Goal: Task Accomplishment & Management: Manage account settings

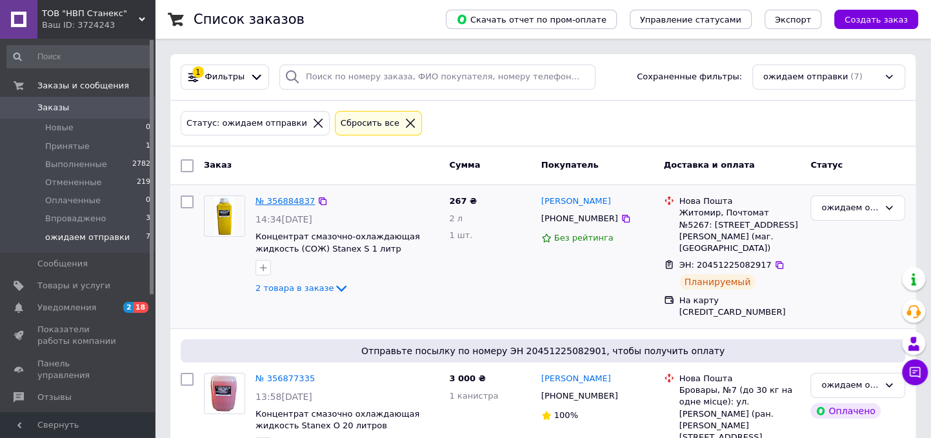
click at [282, 199] on link "№ 356884837" at bounding box center [285, 201] width 59 height 10
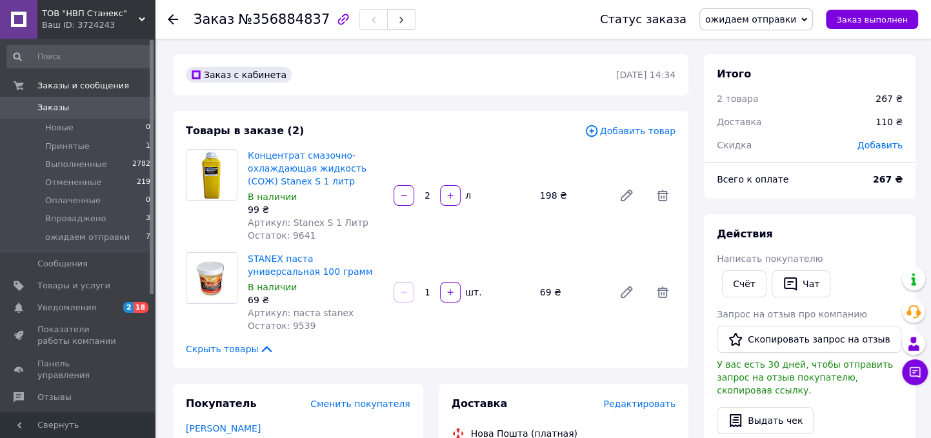
scroll to position [119, 0]
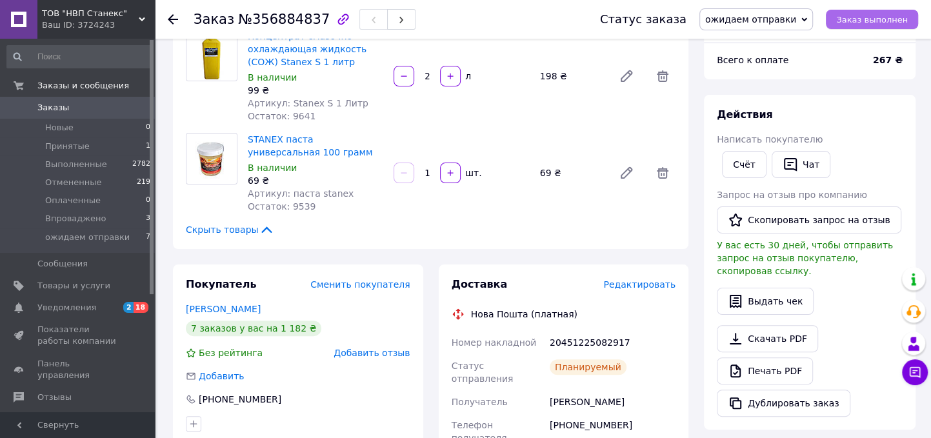
click at [893, 17] on span "Заказ выполнен" at bounding box center [872, 20] width 72 height 10
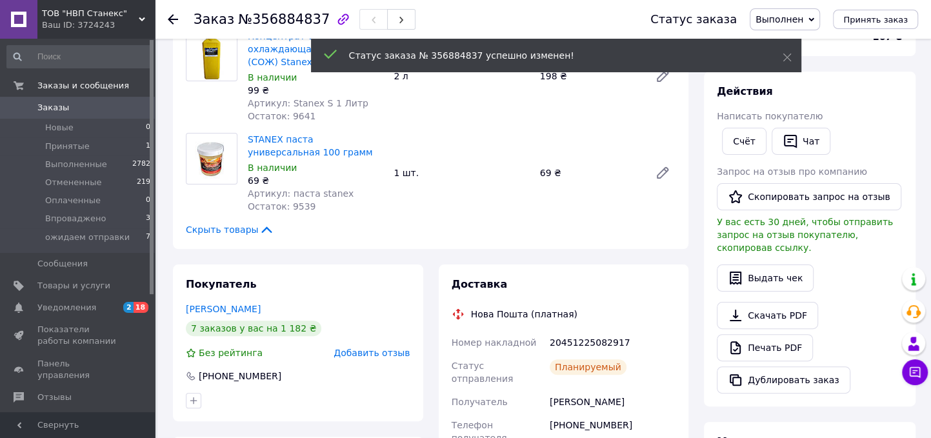
click at [176, 16] on icon at bounding box center [173, 19] width 10 height 10
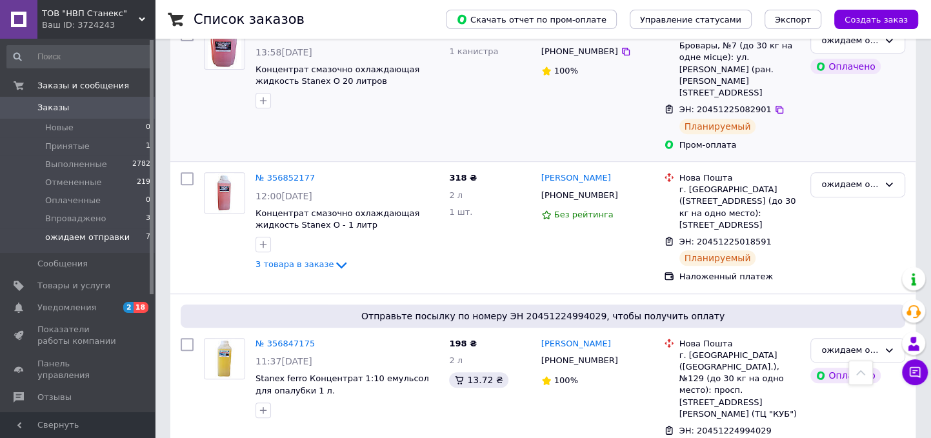
scroll to position [358, 0]
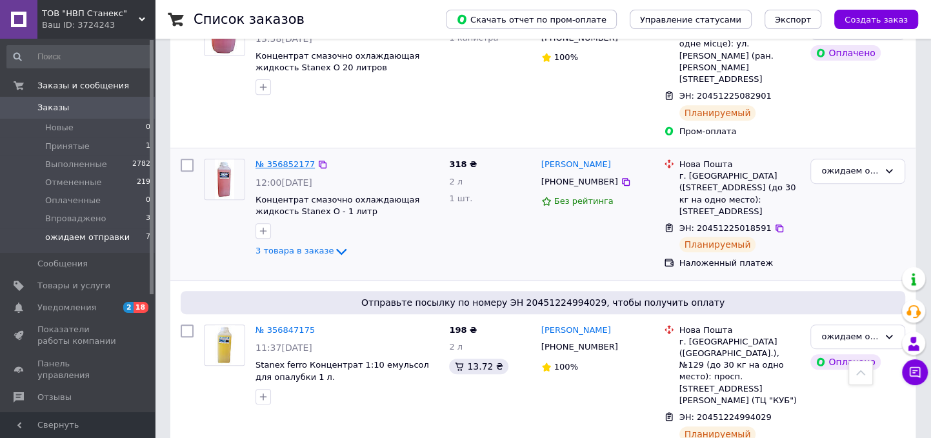
click at [287, 159] on link "№ 356852177" at bounding box center [285, 164] width 59 height 10
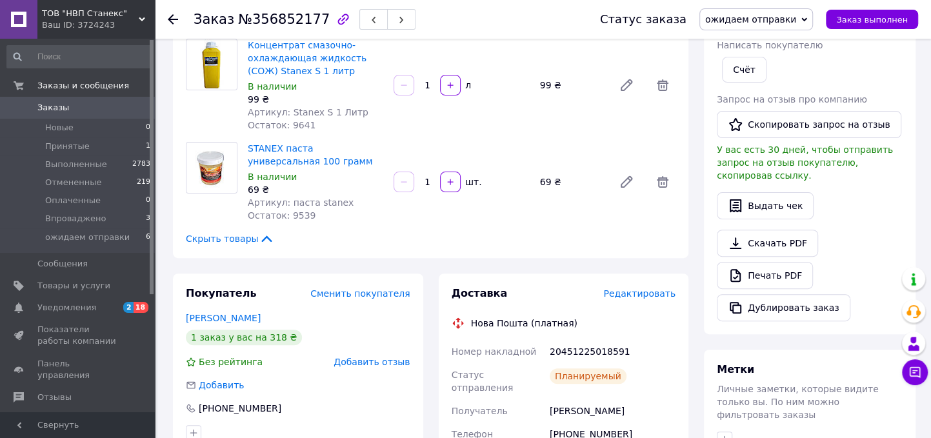
scroll to position [238, 0]
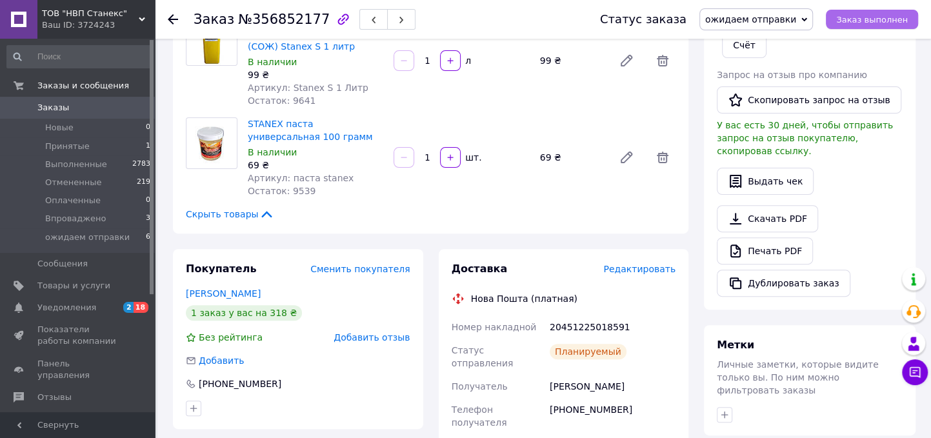
click at [869, 19] on span "Заказ выполнен" at bounding box center [872, 20] width 72 height 10
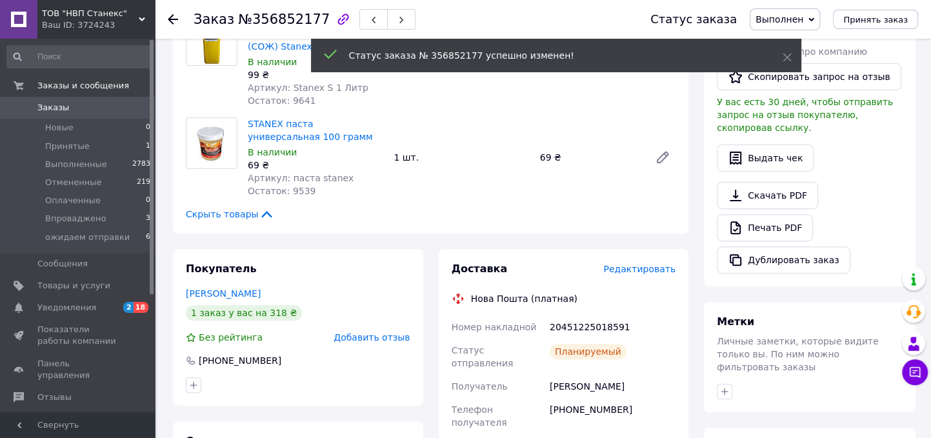
click at [167, 19] on div "Заказ №356852177 Статус заказа Выполнен Принят Отменен Оплаченный Впроваджено о…" at bounding box center [543, 19] width 776 height 39
click at [171, 17] on icon at bounding box center [173, 19] width 10 height 10
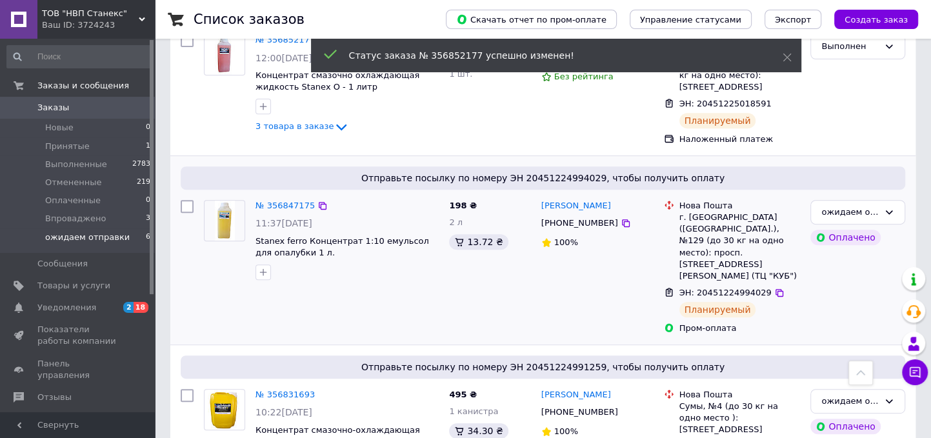
scroll to position [358, 0]
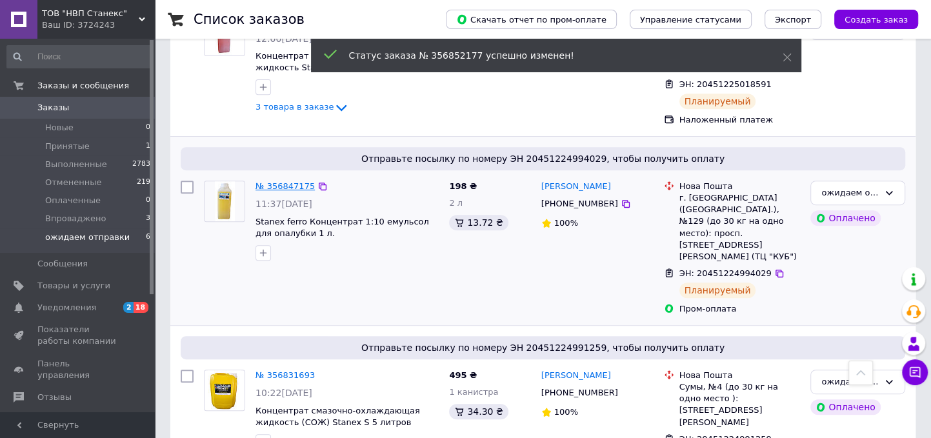
click at [297, 181] on link "№ 356847175" at bounding box center [285, 186] width 59 height 10
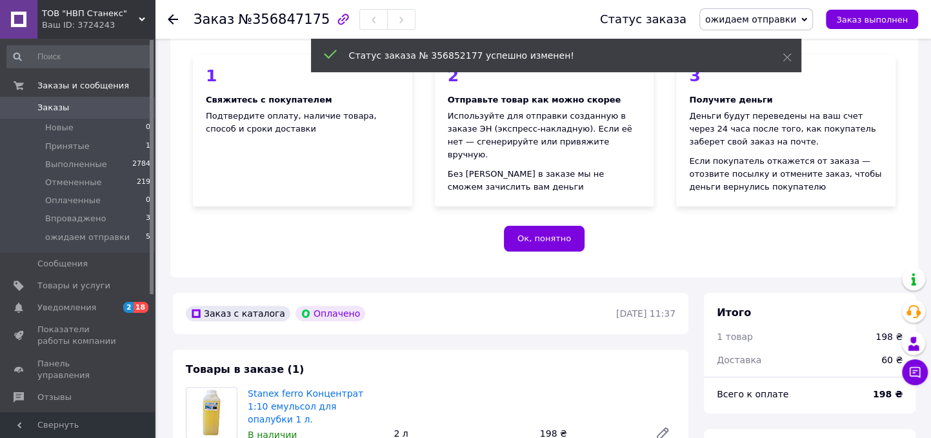
scroll to position [358, 0]
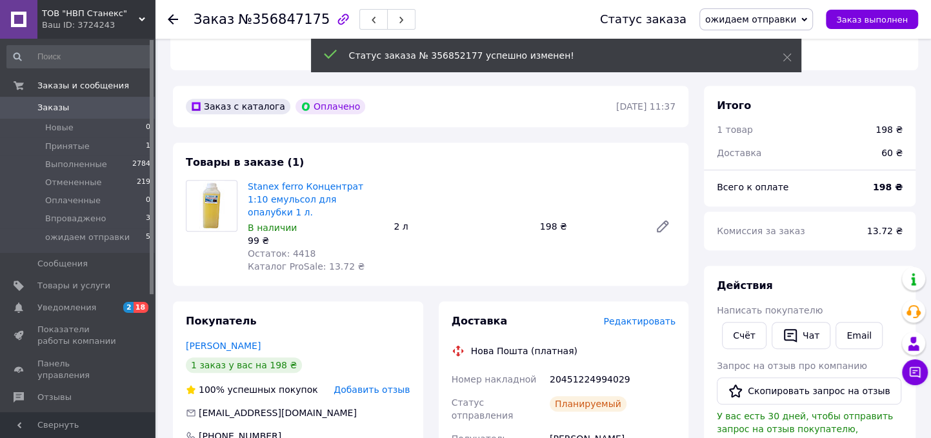
click at [169, 15] on icon at bounding box center [173, 19] width 10 height 10
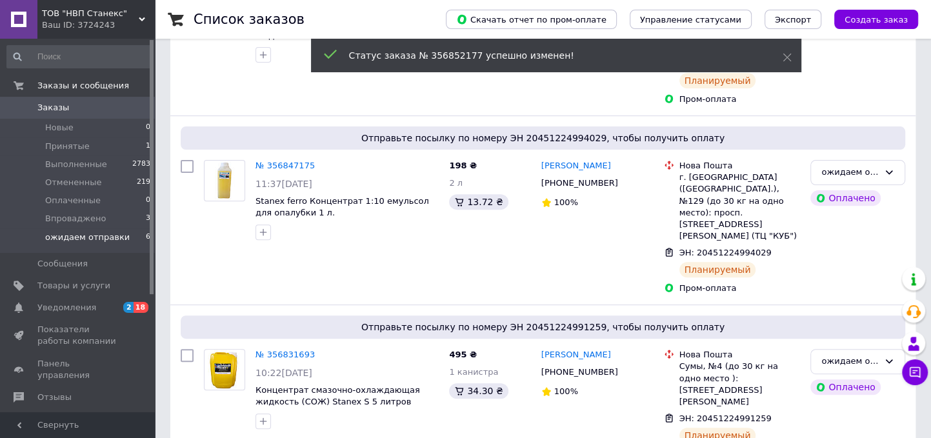
scroll to position [358, 0]
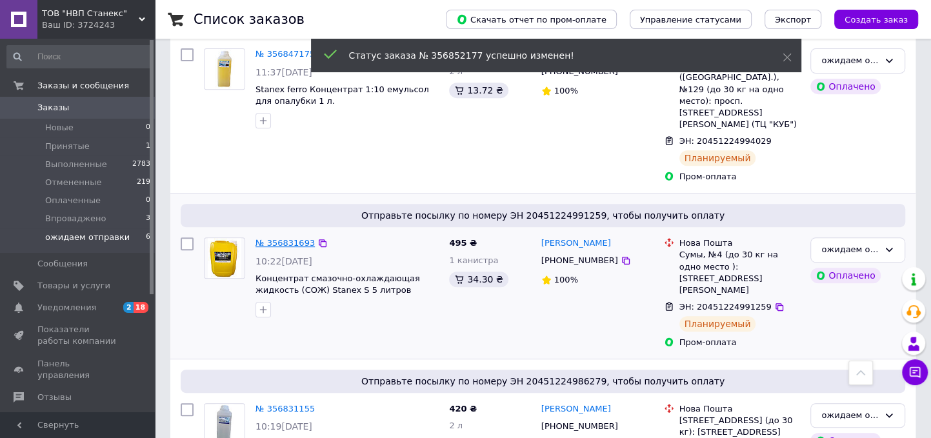
click at [297, 238] on link "№ 356831693" at bounding box center [285, 243] width 59 height 10
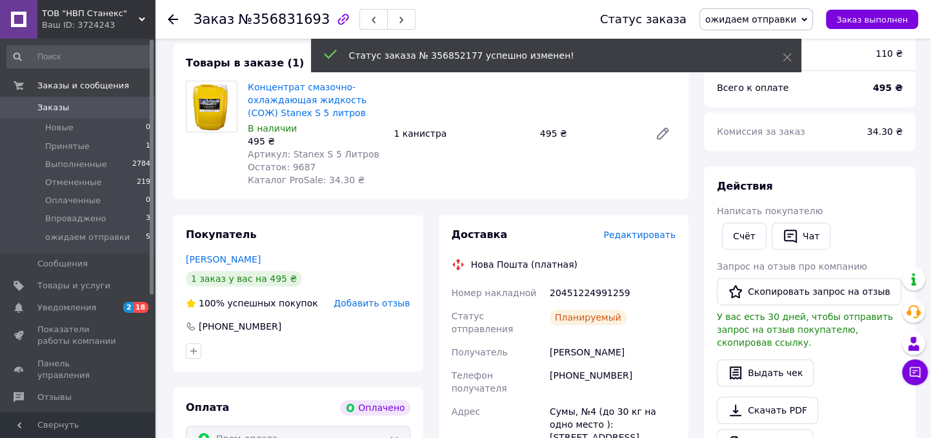
scroll to position [478, 0]
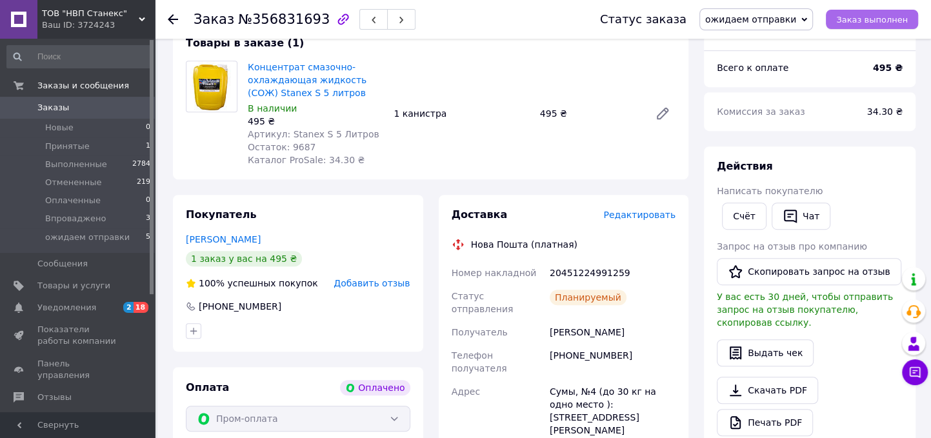
click at [858, 20] on span "Заказ выполнен" at bounding box center [872, 20] width 72 height 10
click at [172, 16] on icon at bounding box center [173, 19] width 10 height 10
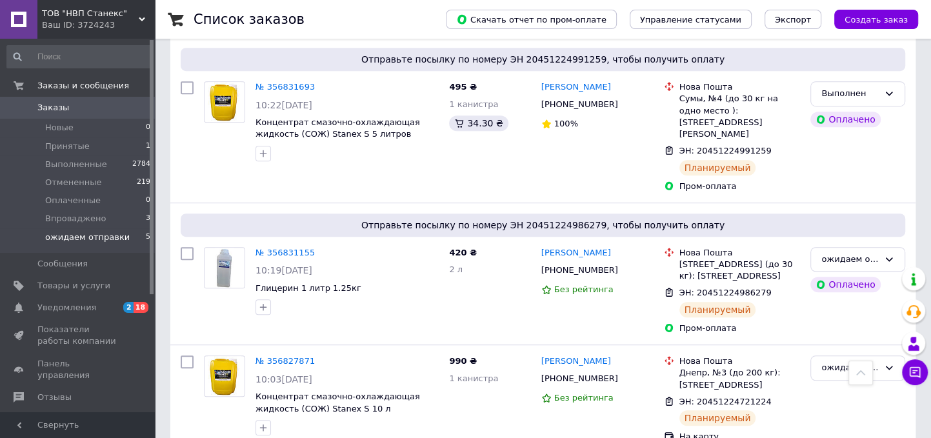
scroll to position [533, 0]
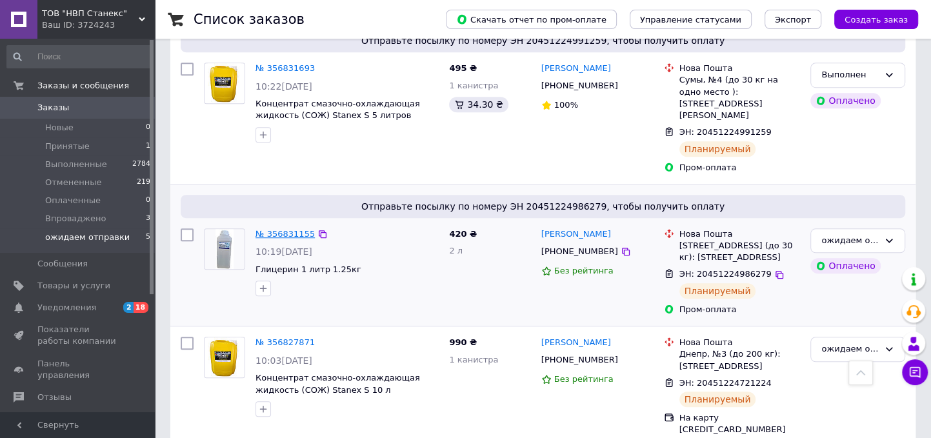
click at [281, 229] on link "№ 356831155" at bounding box center [285, 234] width 59 height 10
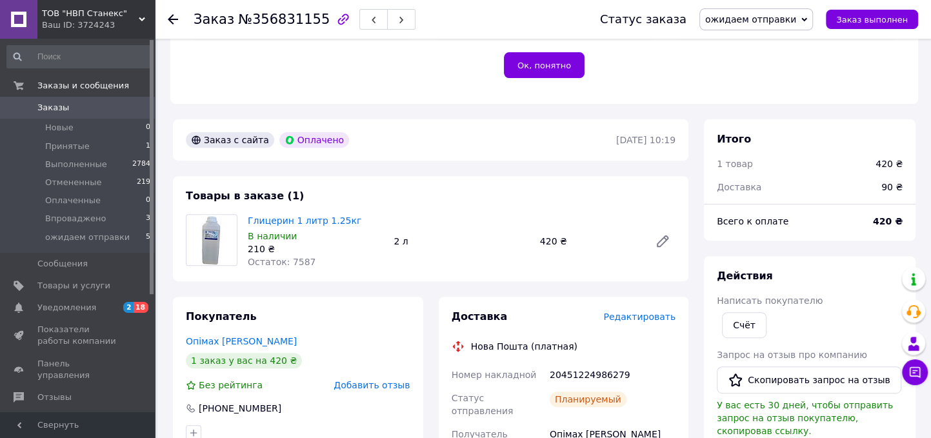
scroll to position [414, 0]
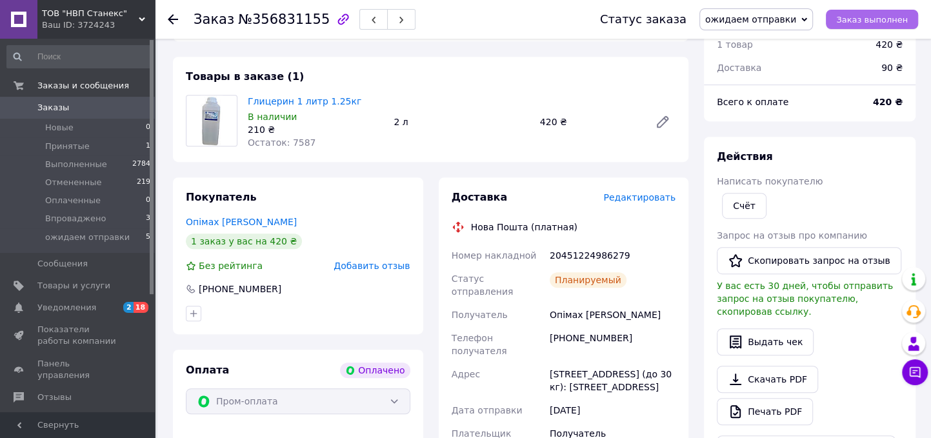
click at [857, 22] on span "Заказ выполнен" at bounding box center [872, 20] width 72 height 10
click at [171, 23] on icon at bounding box center [173, 19] width 10 height 10
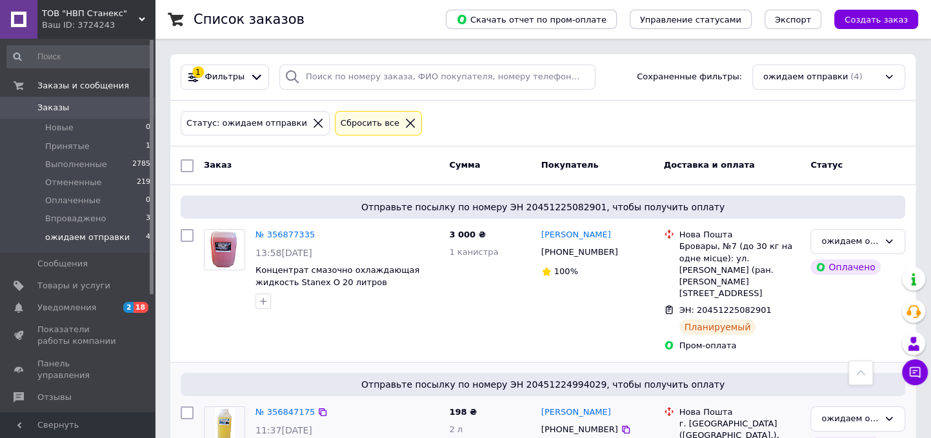
scroll to position [373, 0]
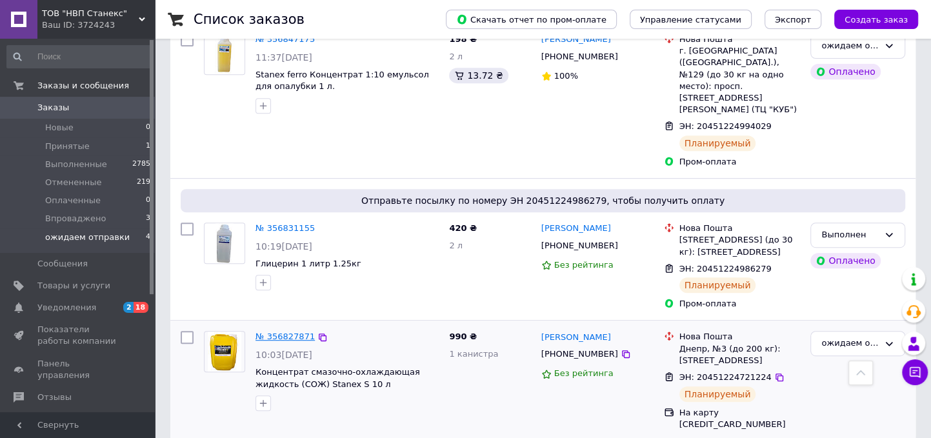
click at [299, 332] on link "№ 356827871" at bounding box center [285, 337] width 59 height 10
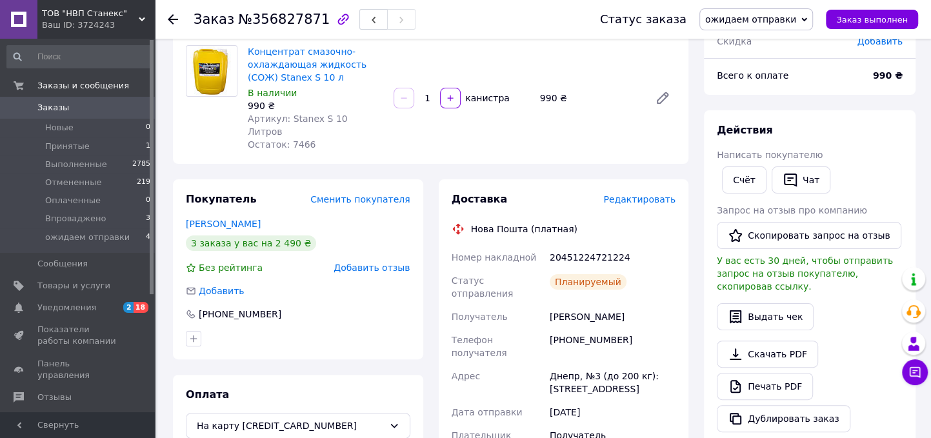
scroll to position [119, 0]
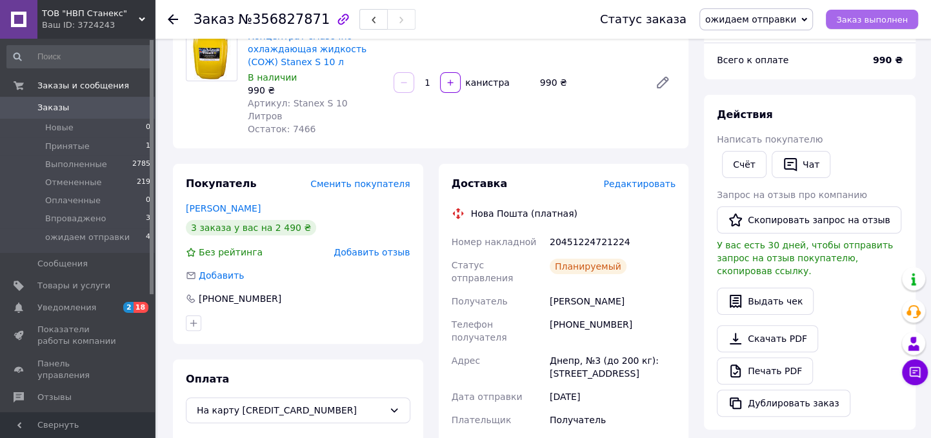
click at [889, 15] on span "Заказ выполнен" at bounding box center [872, 20] width 72 height 10
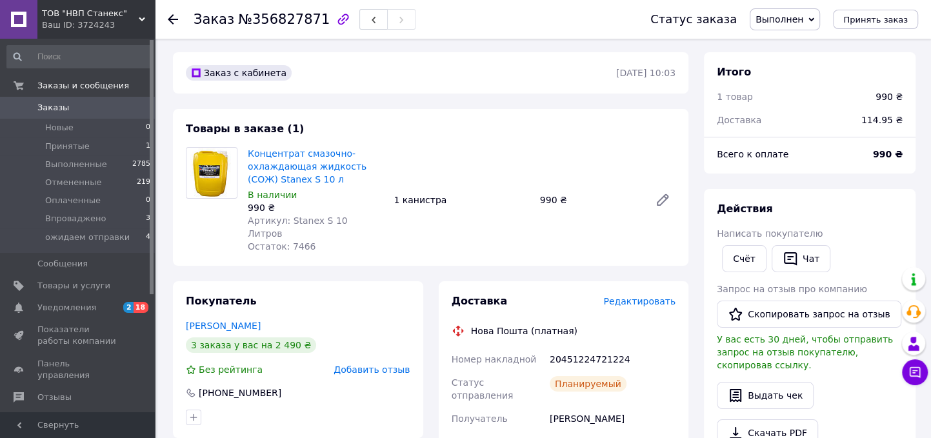
scroll to position [0, 0]
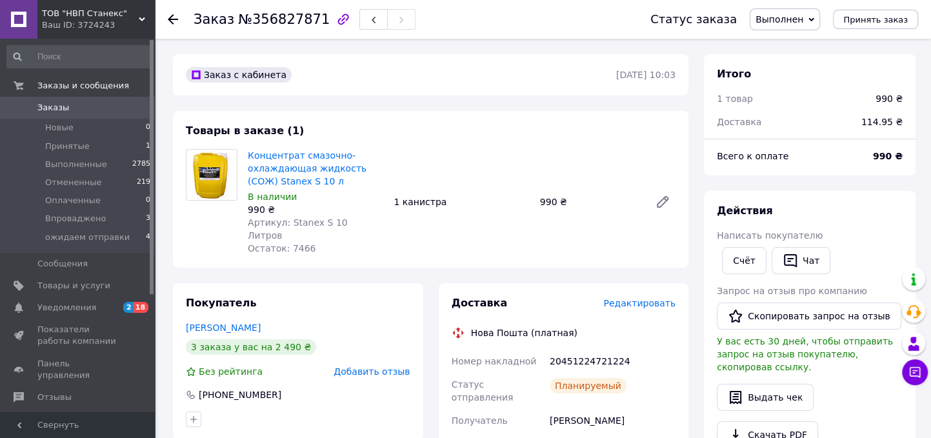
click at [173, 21] on icon at bounding box center [173, 19] width 10 height 10
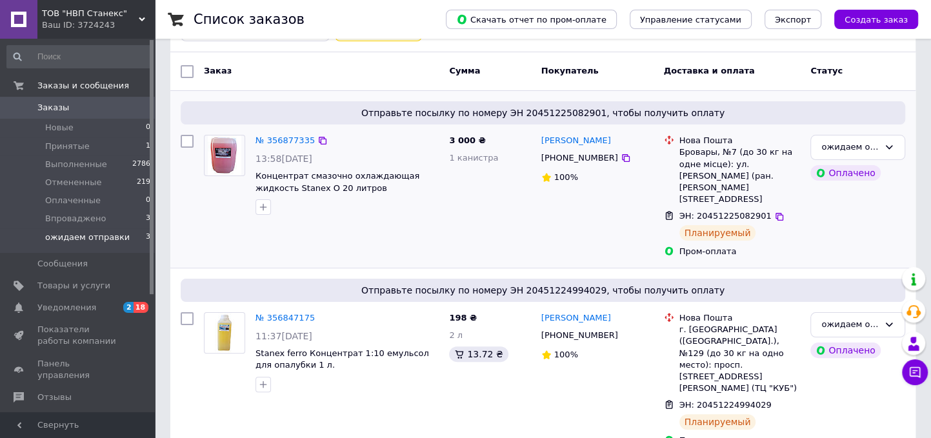
scroll to position [214, 0]
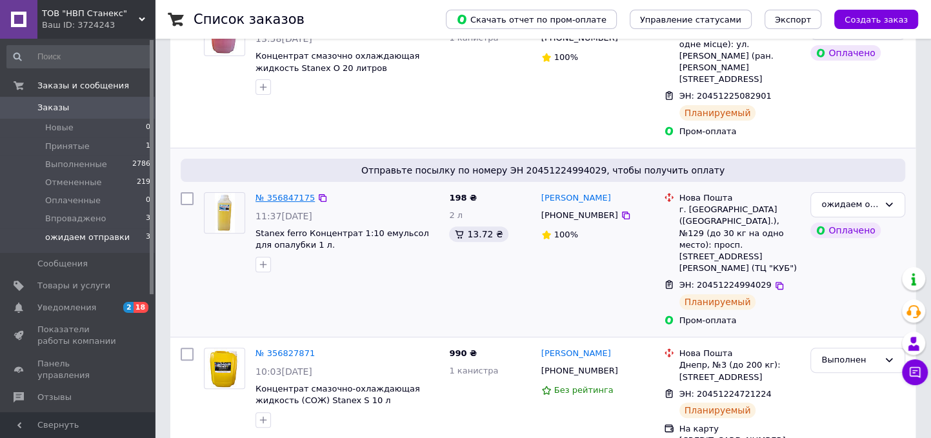
click at [271, 193] on link "№ 356847175" at bounding box center [285, 198] width 59 height 10
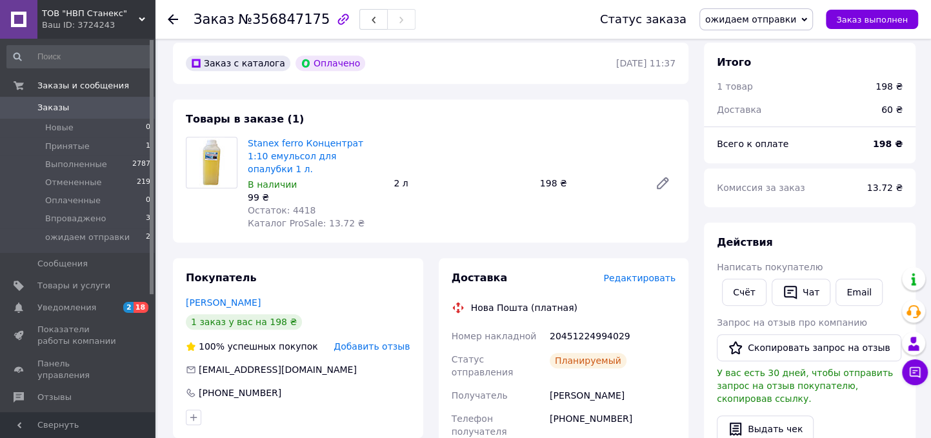
scroll to position [453, 0]
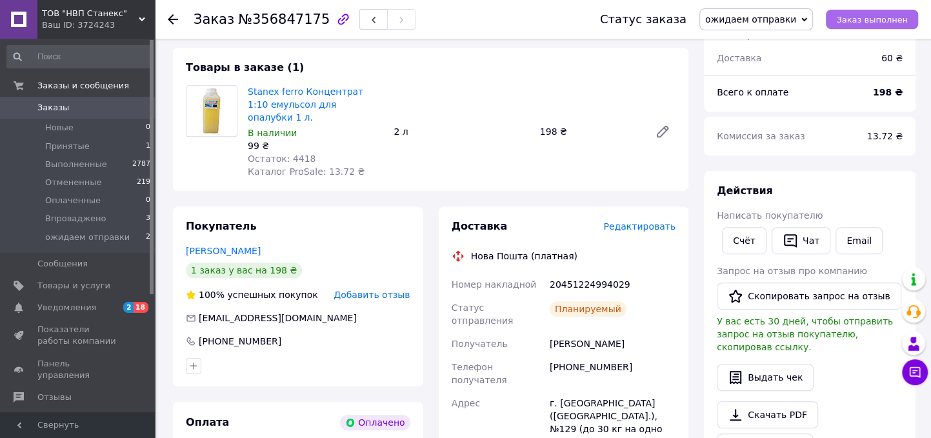
click at [873, 19] on span "Заказ выполнен" at bounding box center [872, 20] width 72 height 10
click at [170, 20] on use at bounding box center [173, 19] width 10 height 10
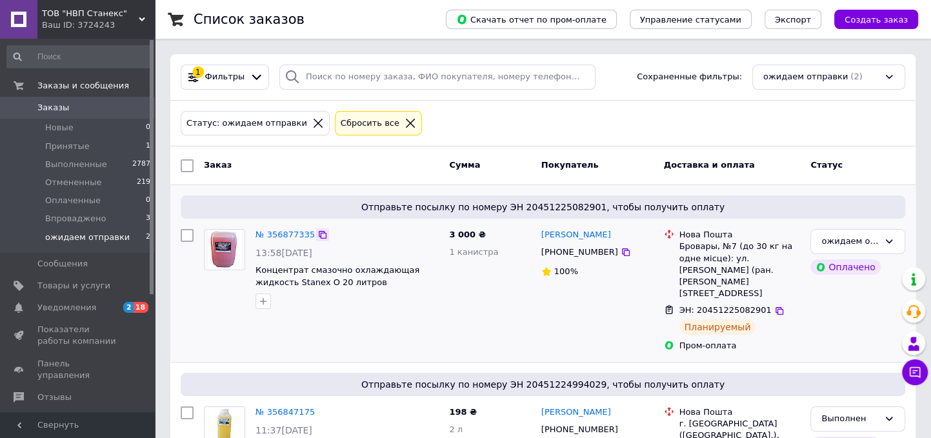
click at [318, 232] on icon at bounding box center [323, 235] width 10 height 10
click at [263, 238] on link "№ 356877335" at bounding box center [285, 235] width 59 height 10
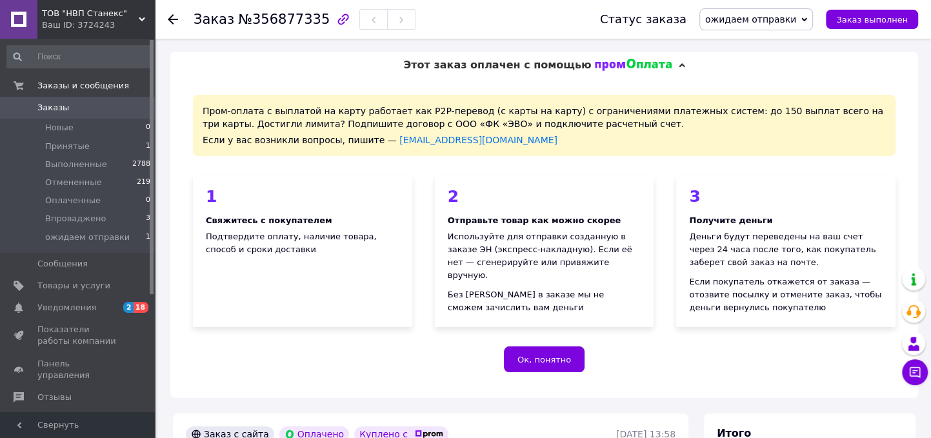
scroll to position [358, 0]
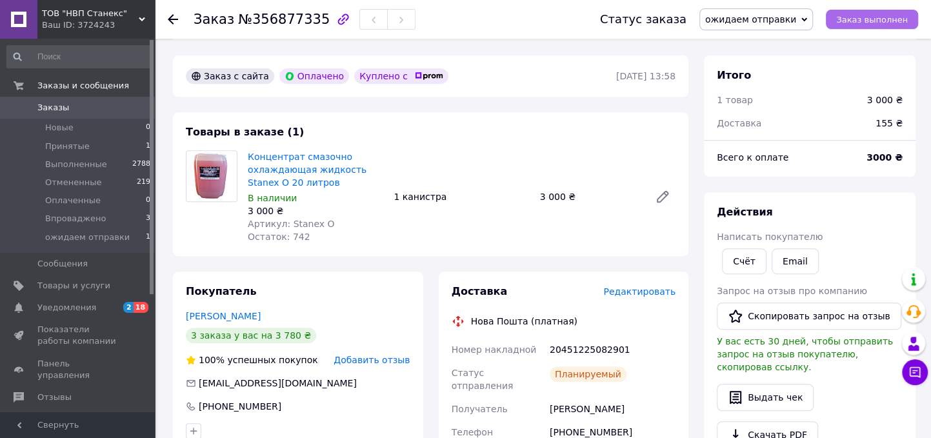
click at [882, 22] on span "Заказ выполнен" at bounding box center [872, 20] width 72 height 10
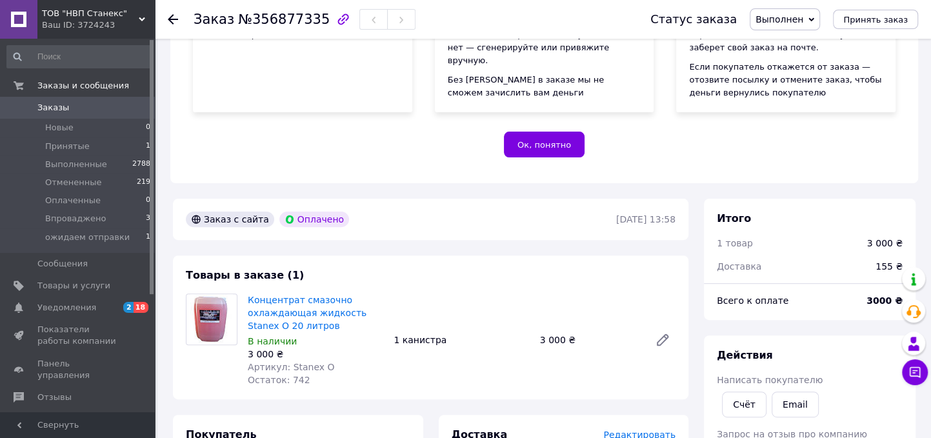
scroll to position [119, 0]
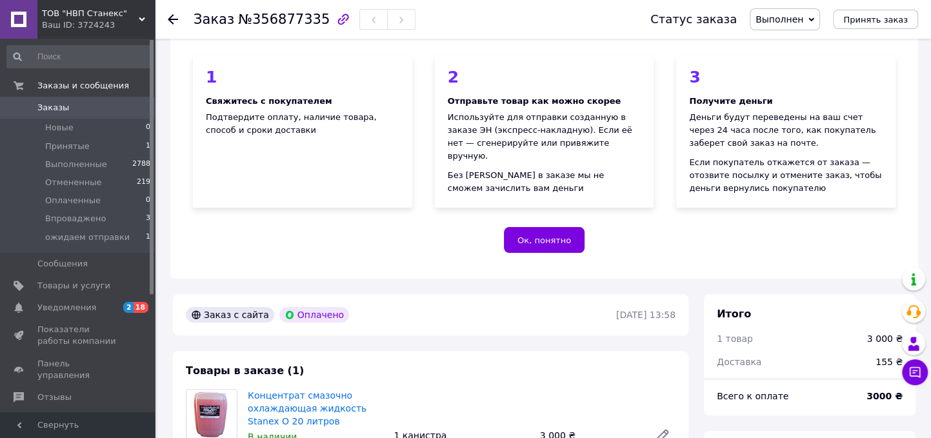
click at [170, 15] on icon at bounding box center [173, 19] width 10 height 10
